Goal: Task Accomplishment & Management: Use online tool/utility

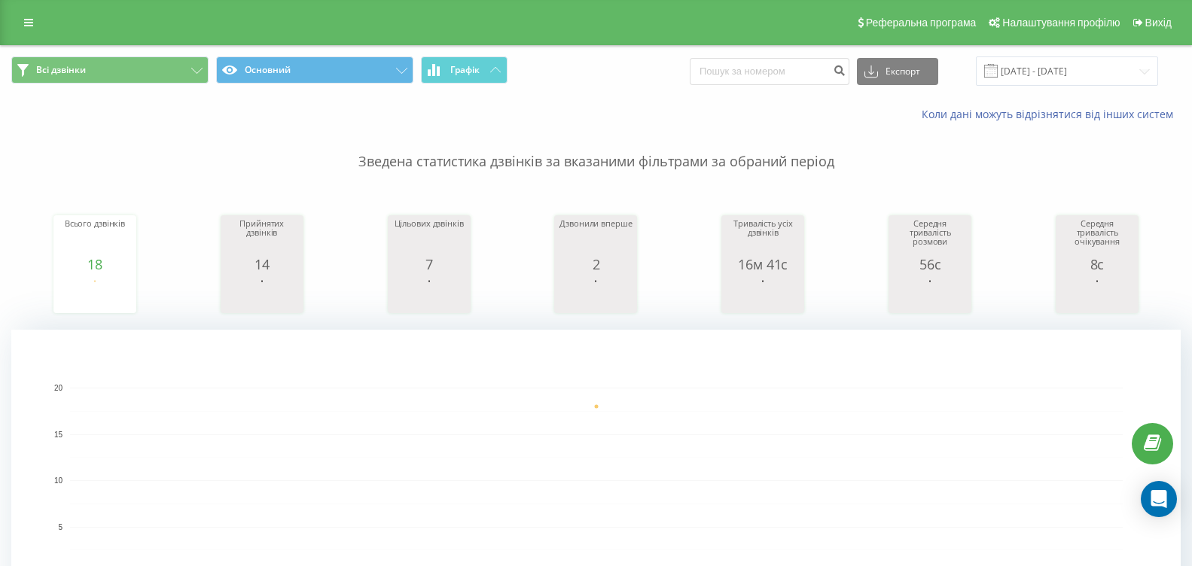
click at [469, 60] on button "Графік" at bounding box center [464, 69] width 87 height 27
click at [492, 67] on icon at bounding box center [495, 69] width 11 height 5
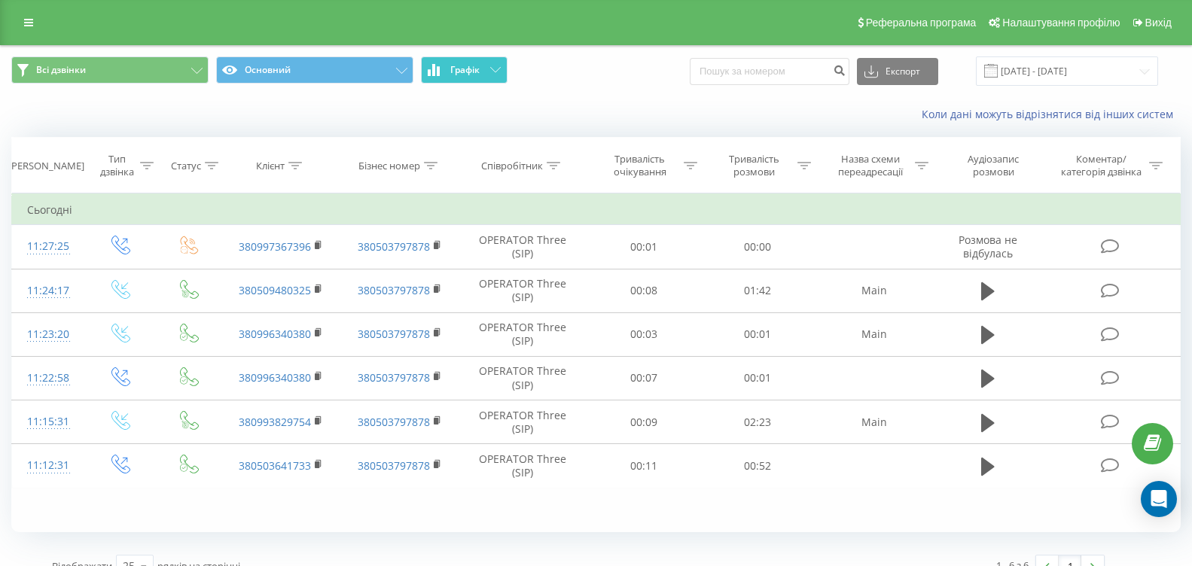
click at [492, 67] on icon at bounding box center [495, 69] width 11 height 5
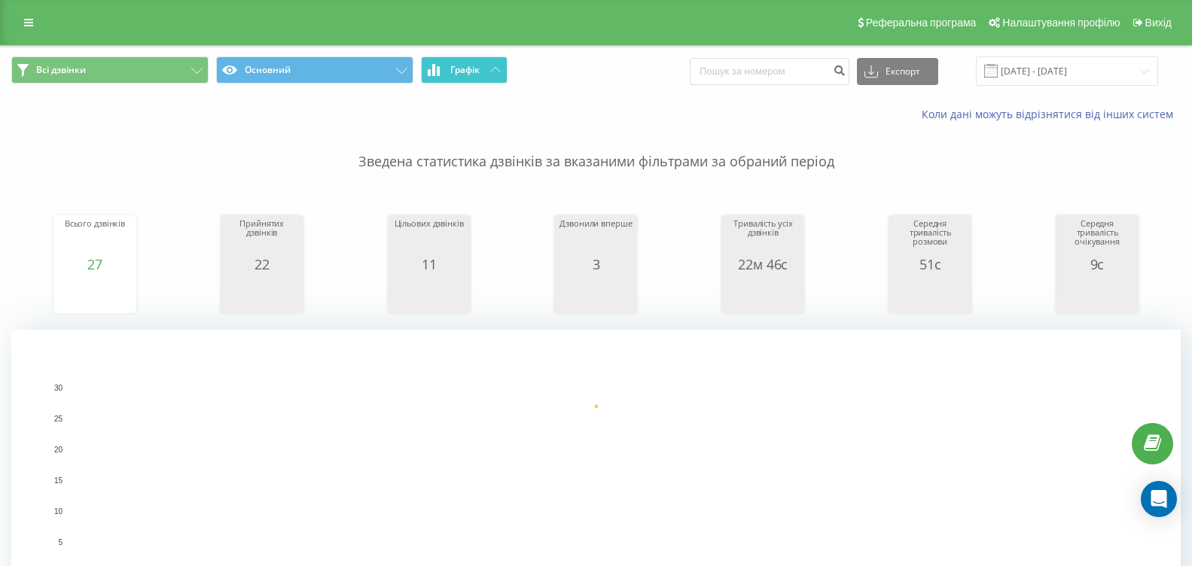
click at [419, 72] on span "Всі дзвінки Основний Графік" at bounding box center [298, 70] width 574 height 29
click at [503, 75] on button "Графік" at bounding box center [464, 69] width 87 height 27
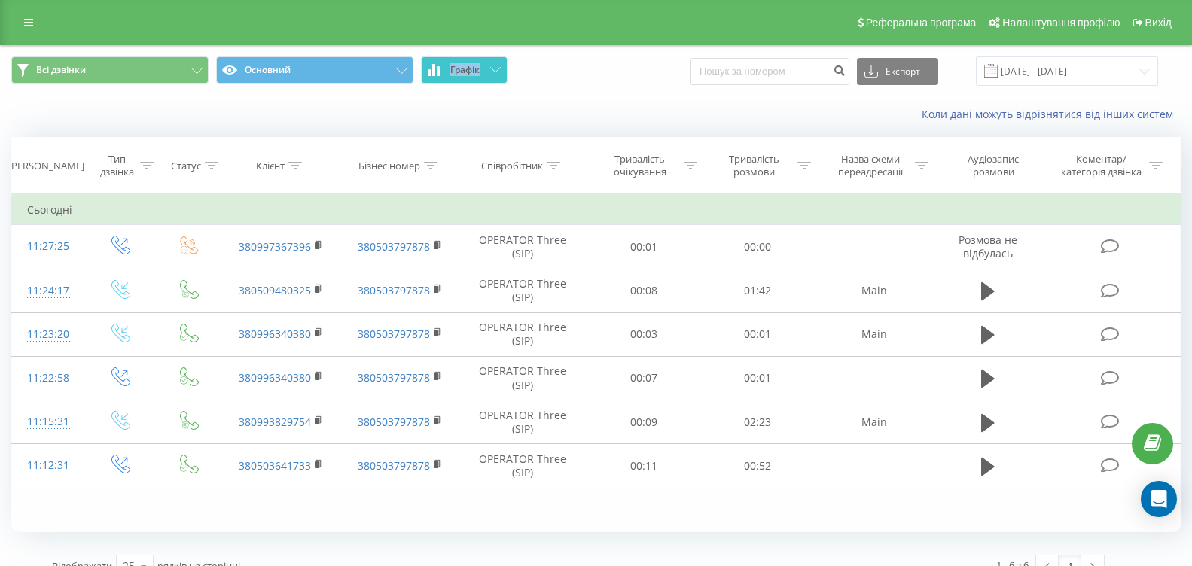
click at [503, 75] on button "Графік" at bounding box center [464, 69] width 87 height 27
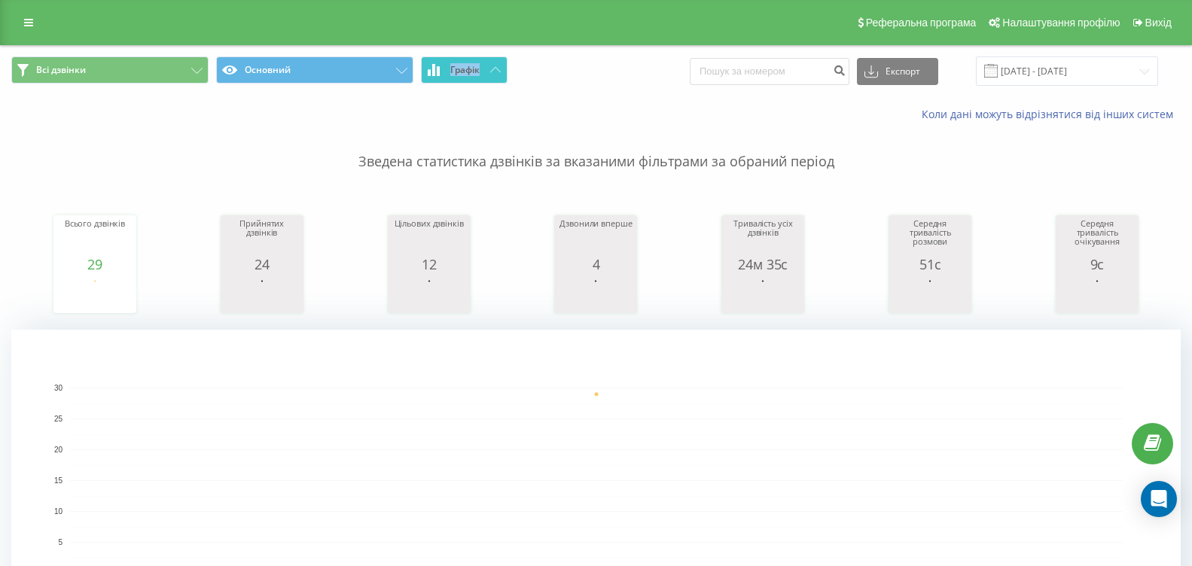
click at [504, 74] on button "Графік" at bounding box center [464, 69] width 87 height 27
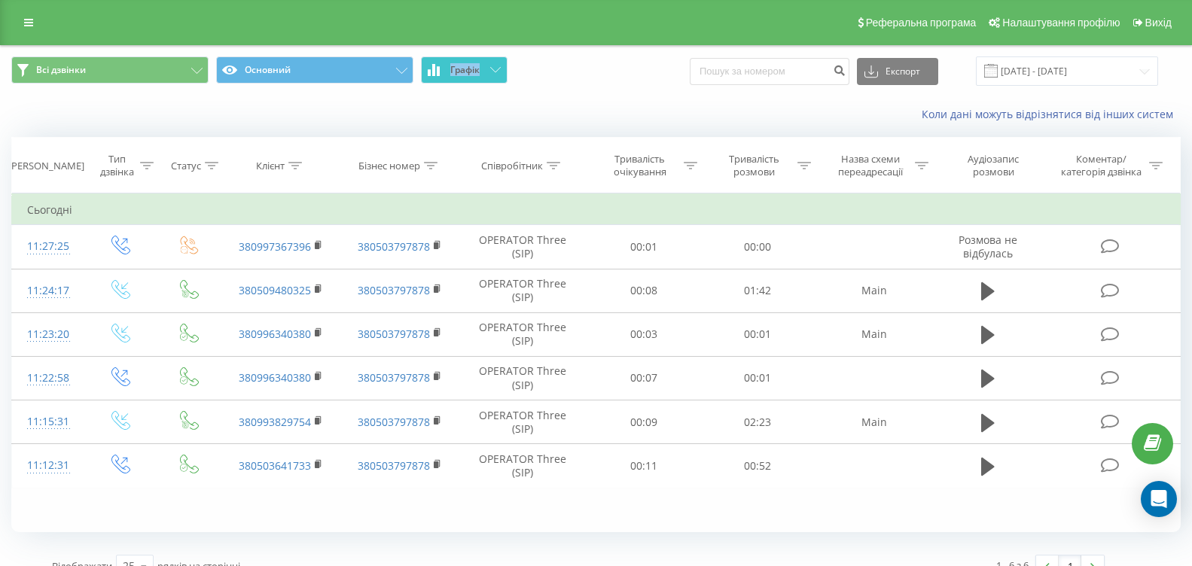
click at [504, 74] on button "Графік" at bounding box center [464, 69] width 87 height 27
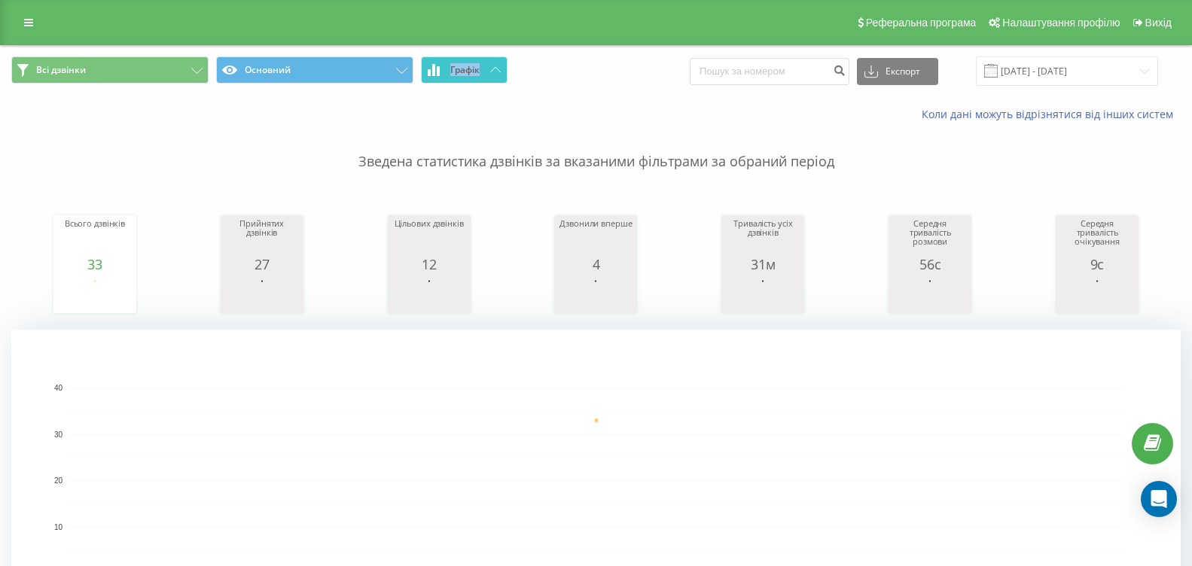
click at [465, 65] on span "Графік" at bounding box center [464, 70] width 29 height 11
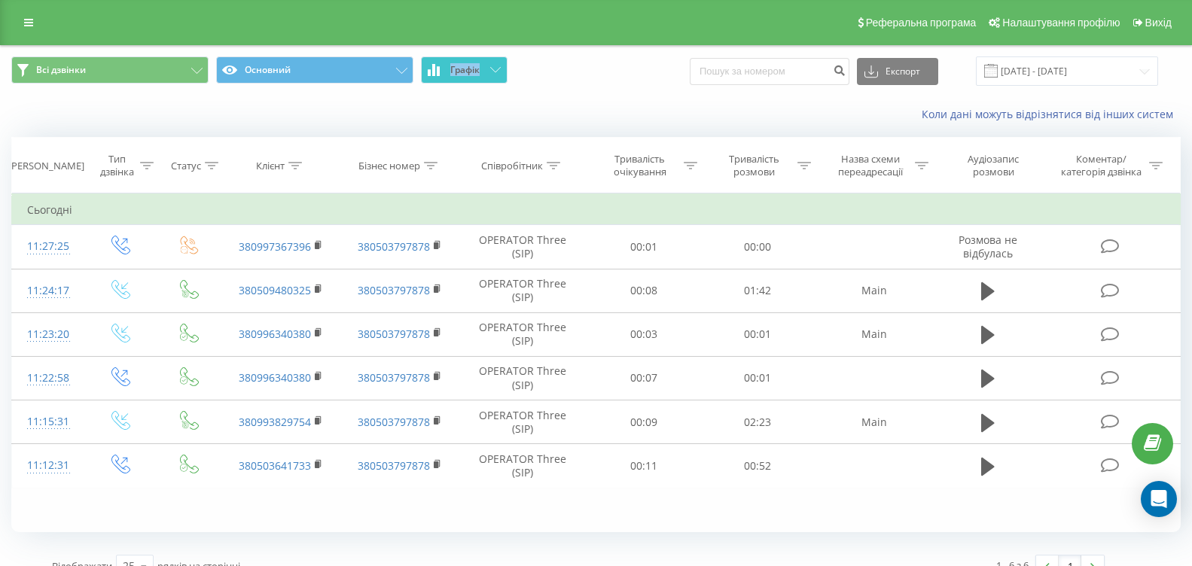
click at [465, 65] on span "Графік" at bounding box center [464, 70] width 29 height 11
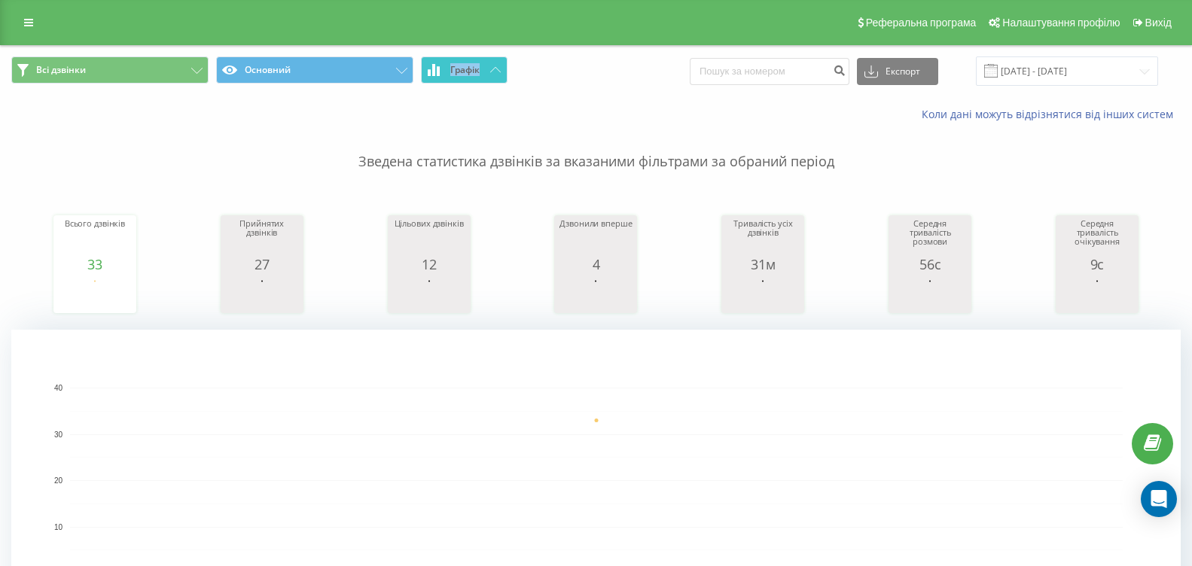
click at [504, 74] on button "Графік" at bounding box center [464, 69] width 87 height 27
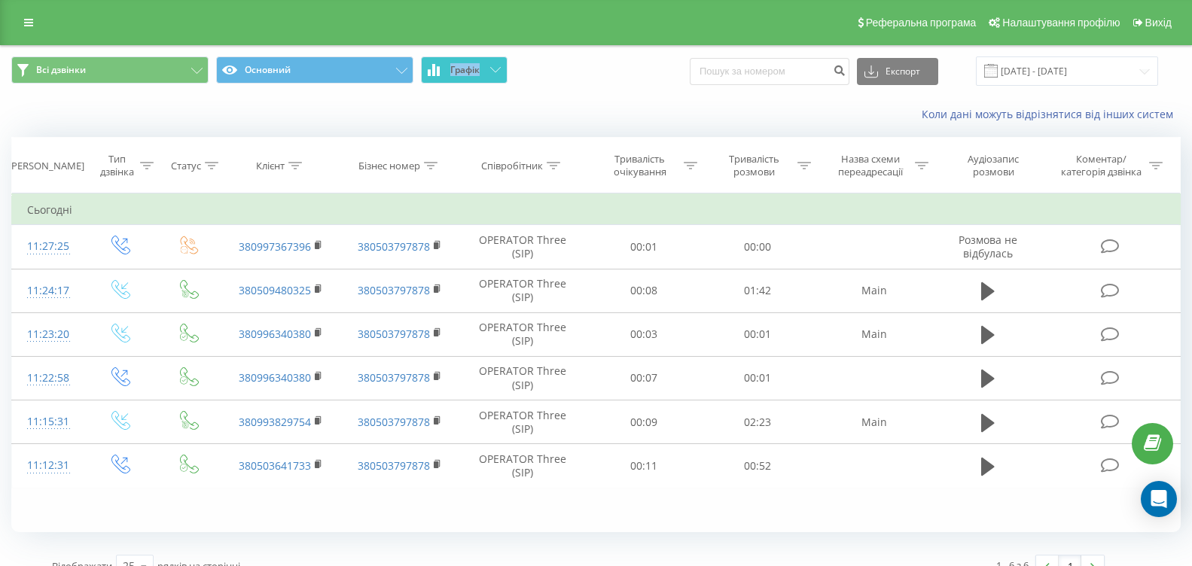
drag, startPoint x: 504, startPoint y: 72, endPoint x: 278, endPoint y: 23, distance: 232.0
click at [504, 72] on button "Графік" at bounding box center [464, 69] width 87 height 27
